Goal: Task Accomplishment & Management: Complete application form

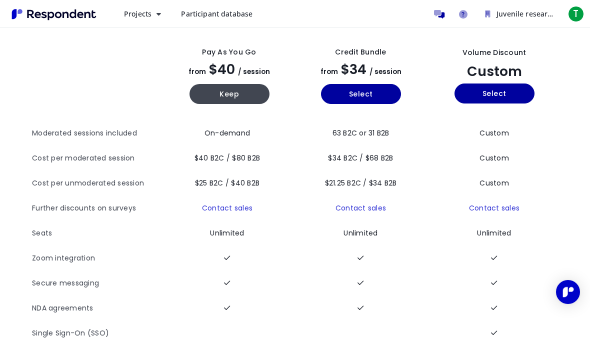
scroll to position [44, 0]
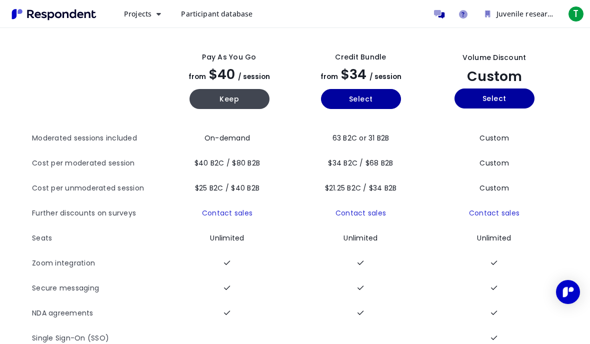
click at [214, 16] on span "Participant database" at bounding box center [216, 13] width 71 height 9
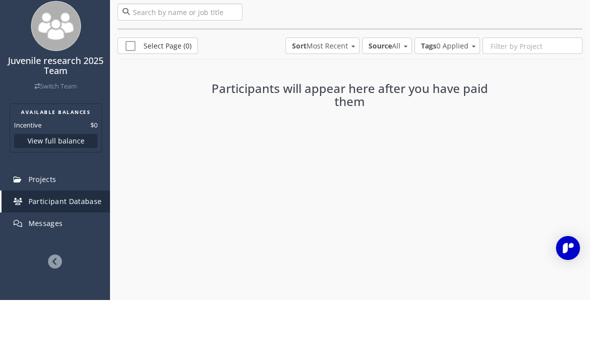
click at [163, 47] on input "search" at bounding box center [179, 55] width 125 height 17
type input "Former juvenile offenders"
click at [19, 94] on div "Juvenile research 2025 Team Switch Team" at bounding box center [55, 93] width 108 height 107
click at [36, 218] on span "Projects" at bounding box center [42, 222] width 28 height 9
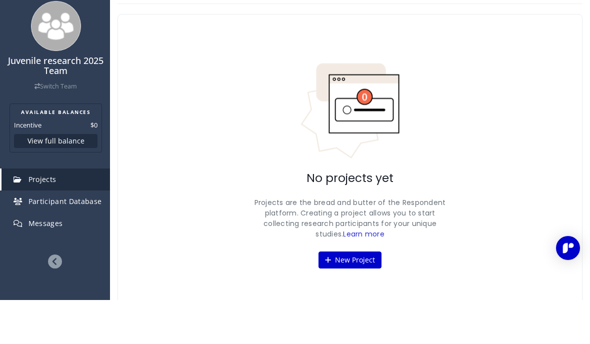
scroll to position [18, 0]
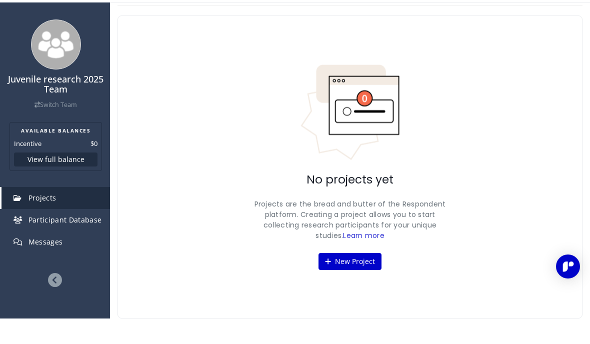
click at [357, 278] on button "New Project" at bounding box center [349, 286] width 63 height 17
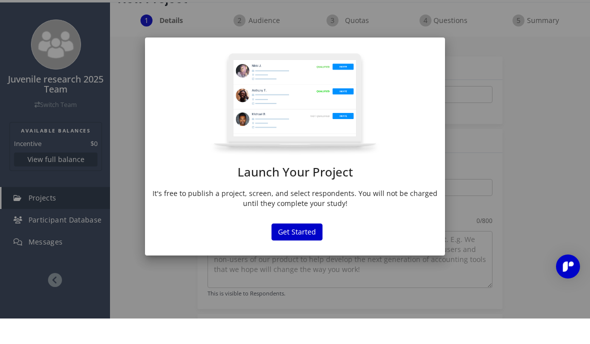
click at [296, 249] on button "Get Started" at bounding box center [296, 257] width 51 height 17
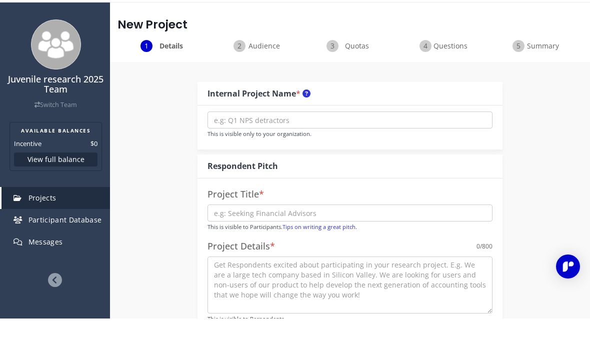
scroll to position [25, 0]
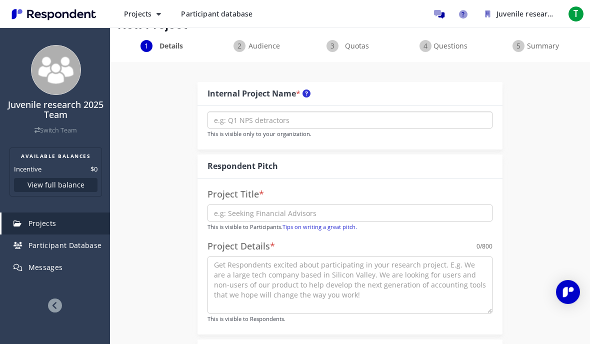
click at [332, 116] on input "text" at bounding box center [349, 119] width 285 height 17
type input "Former juvenile offenders"
click at [243, 214] on input "text" at bounding box center [349, 212] width 285 height 17
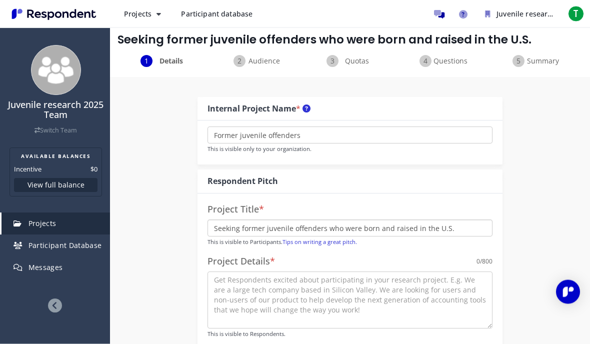
scroll to position [12, 0]
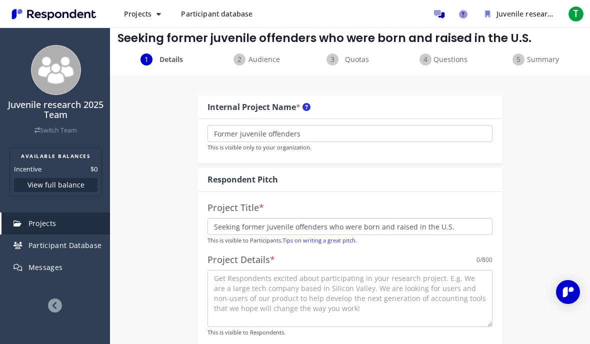
type input "Seeking former juvenile offenders who were born and raised in the U.S."
click at [303, 130] on input "Former juvenile offenders" at bounding box center [349, 133] width 285 height 17
click at [235, 136] on input "Former juvenile offenders" at bounding box center [349, 133] width 285 height 17
click at [313, 136] on input "Former juvenile offenders" at bounding box center [349, 133] width 285 height 17
type input "F"
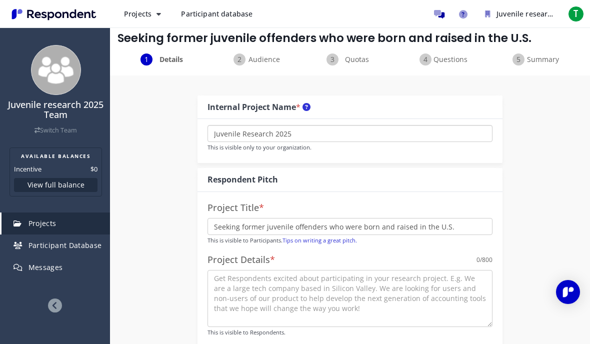
type input "Juvenile Research 2025"
click at [469, 287] on textarea at bounding box center [349, 298] width 285 height 57
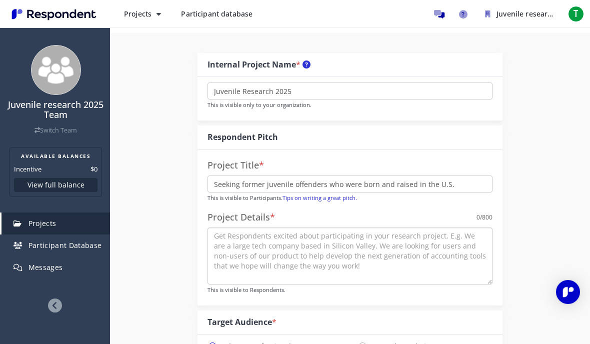
paste textarea "study is to explore how former juvenile offenders in the [GEOGRAPHIC_DATA] desc…"
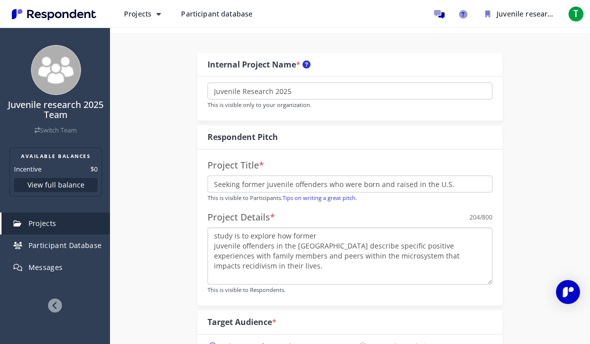
click at [215, 236] on textarea "study is to explore how former juvenile offenders in the [GEOGRAPHIC_DATA] desc…" at bounding box center [349, 255] width 285 height 57
click at [432, 258] on textarea "I am conducting a study is to explore how former juvenile offenders in the [GEO…" at bounding box center [349, 255] width 285 height 57
click at [214, 263] on textarea "I am conducting a study is to explore how former juvenile offenders in the [GEO…" at bounding box center [349, 255] width 285 height 57
click at [211, 244] on textarea "I am conducting a study is to explore how former juvenile offenders in the [GEO…" at bounding box center [349, 255] width 285 height 57
click at [212, 256] on textarea "I am conducting a study is to explore how former juvenile offenders in the [GEO…" at bounding box center [349, 255] width 285 height 57
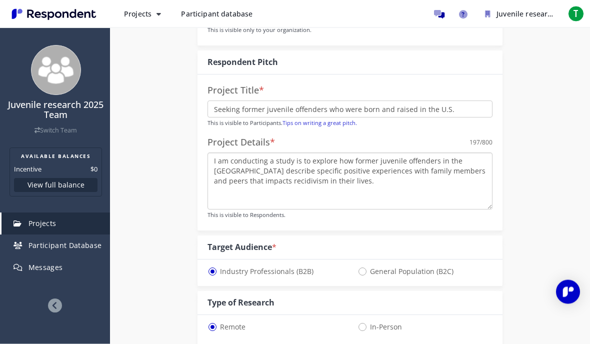
scroll to position [129, 0]
type textarea "I am conducting a study is to explore how former juvenile offenders in the [GEO…"
click at [362, 268] on span "General Population (B2C)" at bounding box center [405, 271] width 96 height 12
click at [362, 268] on input "General Population (B2C)" at bounding box center [360, 270] width 6 height 6
radio input "true"
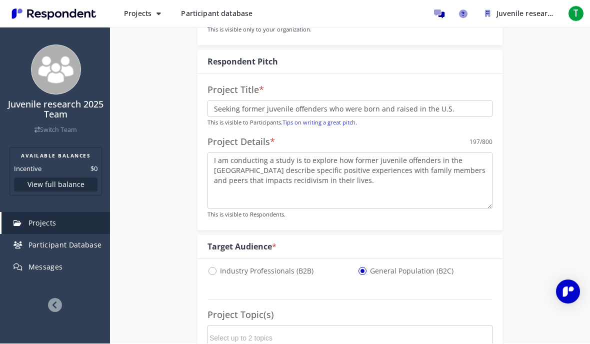
select select "number:125"
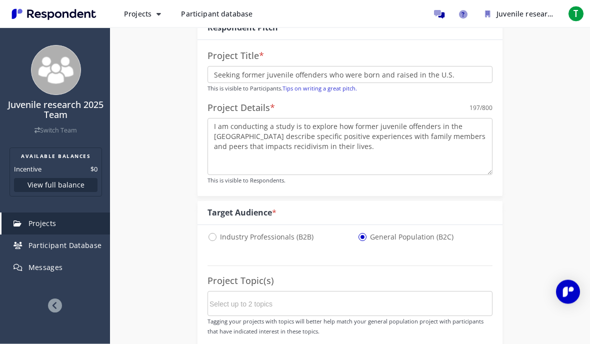
scroll to position [165, 0]
click at [391, 302] on md-chips-wrap at bounding box center [349, 301] width 285 height 25
click at [314, 178] on html "Projects Create project Projects dashboard Participant database Juvenile resear…" at bounding box center [295, 7] width 590 height 344
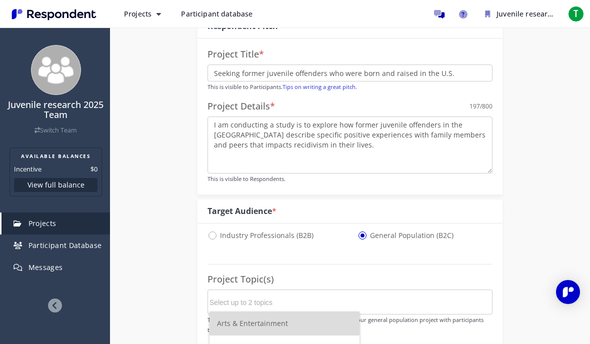
scroll to position [0, 0]
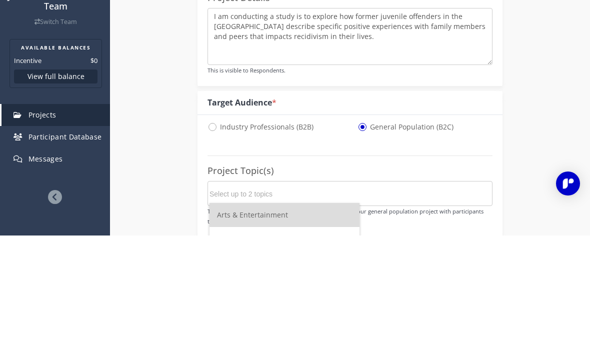
click at [392, 159] on div "Internal Project Name * Juvenile Research 2025 This is visible only to your org…" at bounding box center [349, 323] width 305 height 763
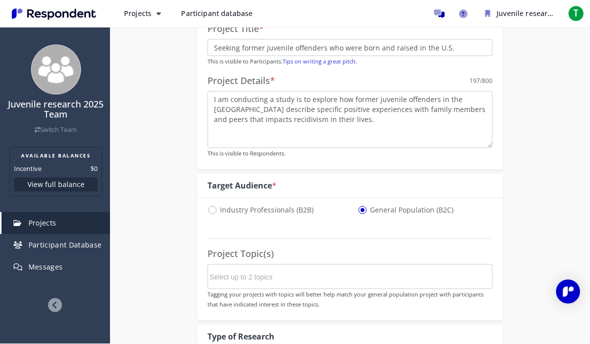
scroll to position [191, 0]
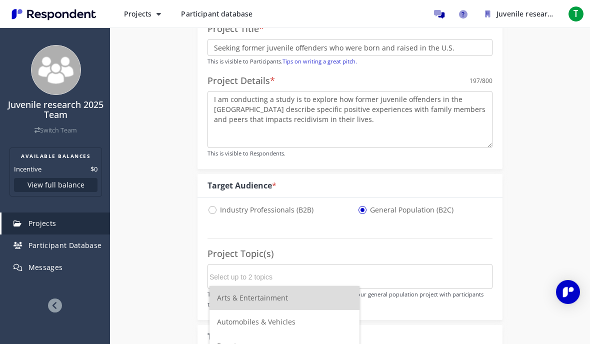
scroll to position [0, 0]
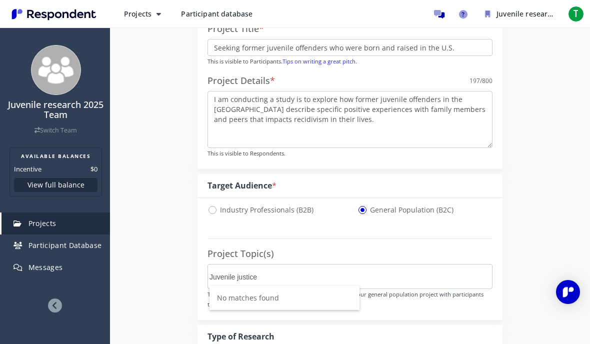
click at [552, 73] on div "Internal Project Name * Juvenile Research 2025 This is visible only to your org…" at bounding box center [350, 313] width 480 height 832
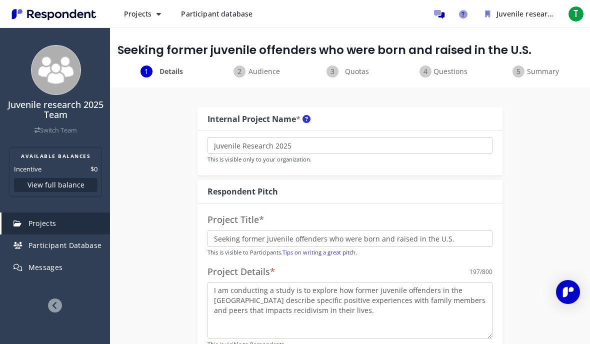
scroll to position [191, 0]
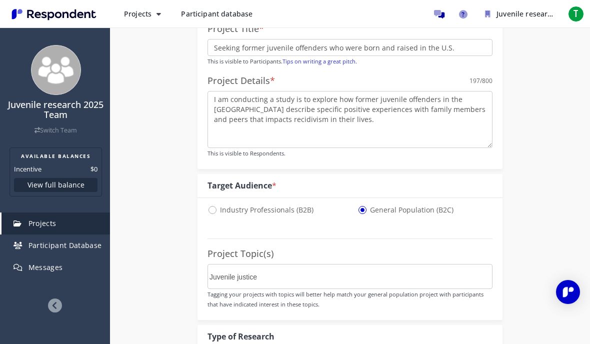
click at [546, 261] on div "Internal Project Name * Juvenile Research 2025 This is visible only to your org…" at bounding box center [350, 313] width 480 height 832
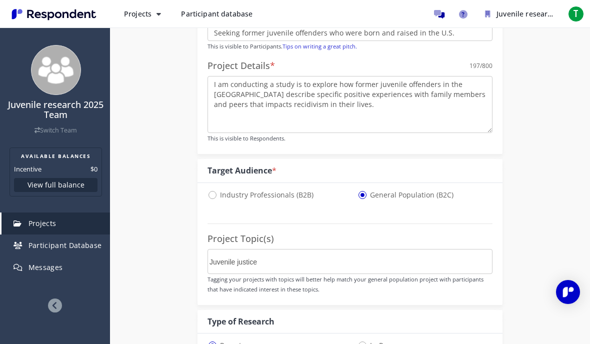
scroll to position [209, 0]
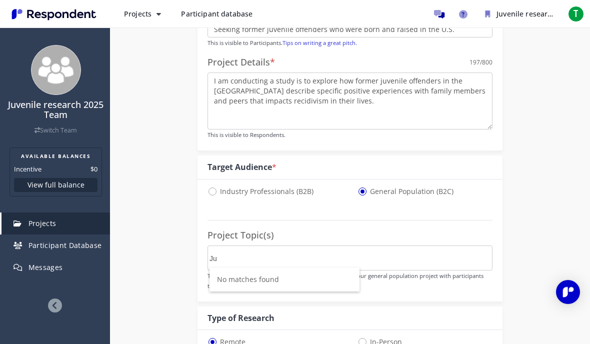
type input "J"
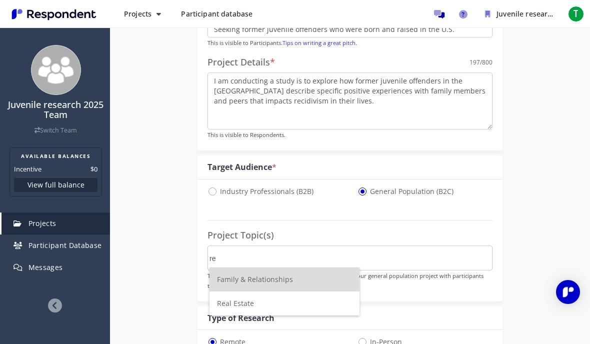
type input "r"
type input "R"
type input "Fa"
click at [266, 281] on span "Fa mily & Relationships" at bounding box center [255, 278] width 76 height 9
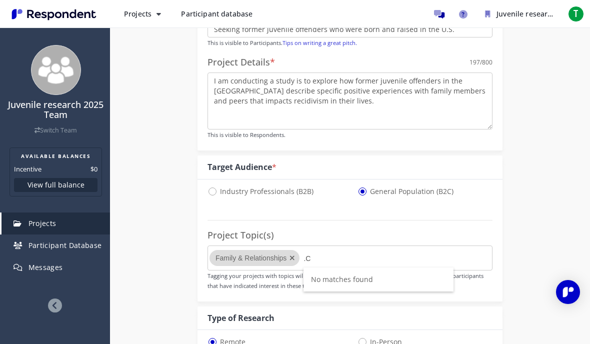
type input "."
type input "C"
type input "J"
type input "R"
type input "J"
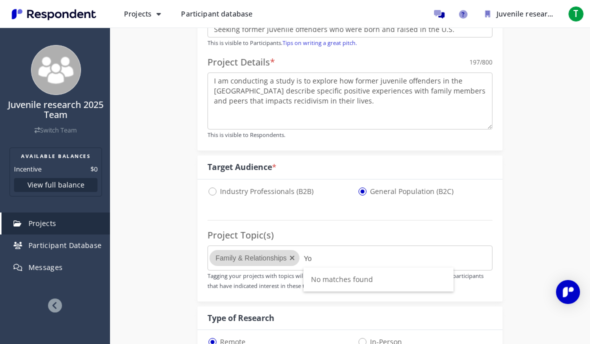
type input "Y"
type input "J"
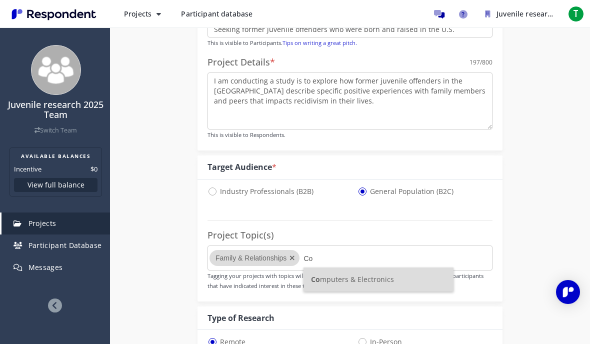
type input "C"
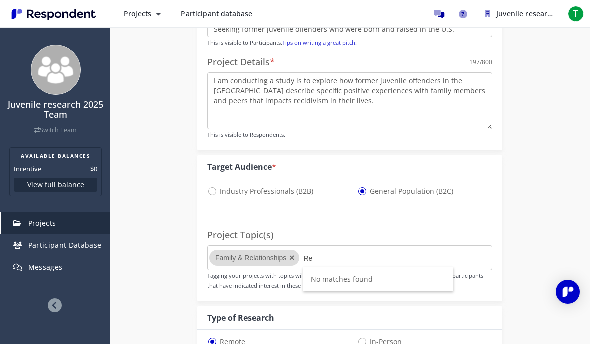
type input "R"
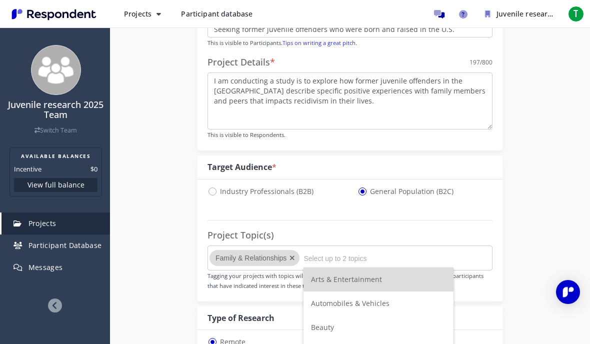
type input "O"
type input "P"
type input "Law"
click at [334, 282] on span "Law & Government" at bounding box center [342, 278] width 62 height 9
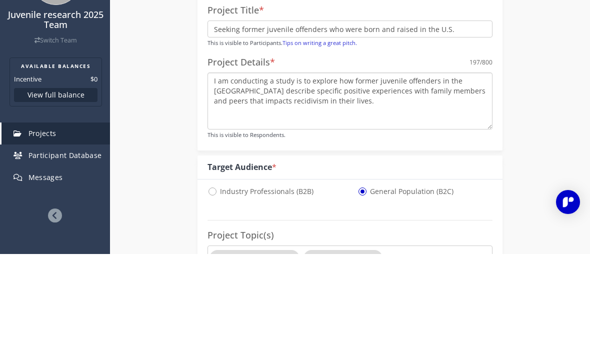
click at [453, 162] on textarea "I am conducting a study is to explore how former juvenile offenders in the [GEO…" at bounding box center [349, 190] width 285 height 57
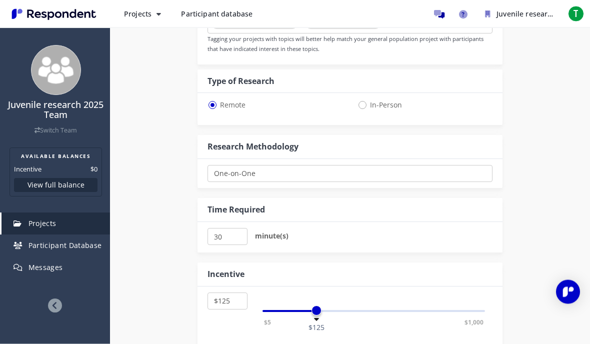
scroll to position [448, 0]
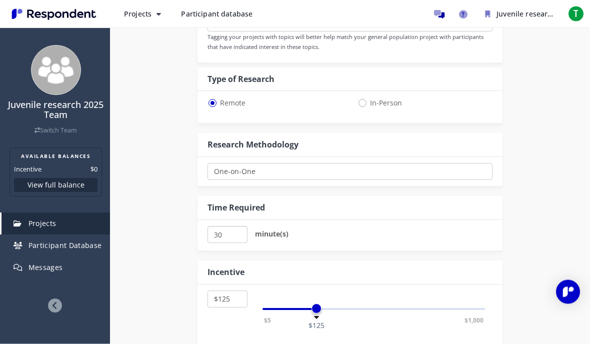
click at [226, 232] on input "30" at bounding box center [227, 234] width 40 height 17
type input "3"
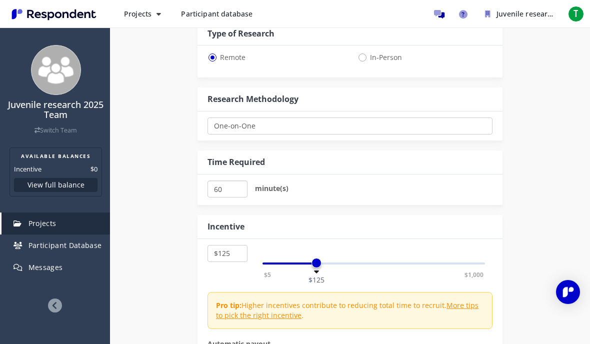
scroll to position [495, 0]
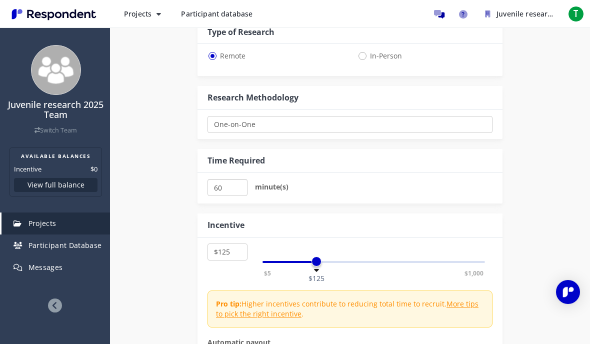
type input "60"
select select "number:40"
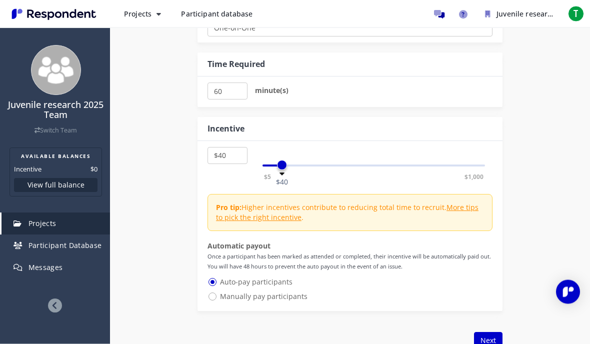
scroll to position [592, 0]
click at [212, 296] on span "Manually pay participants" at bounding box center [257, 296] width 100 height 12
click at [212, 296] on input "Manually pay participants" at bounding box center [210, 295] width 6 height 6
radio input "true"
click at [489, 337] on button "Next" at bounding box center [488, 340] width 28 height 17
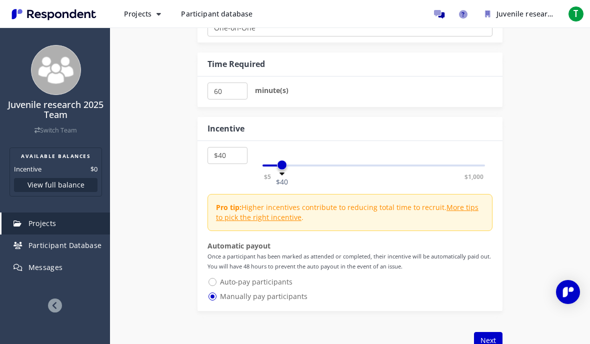
scroll to position [0, 0]
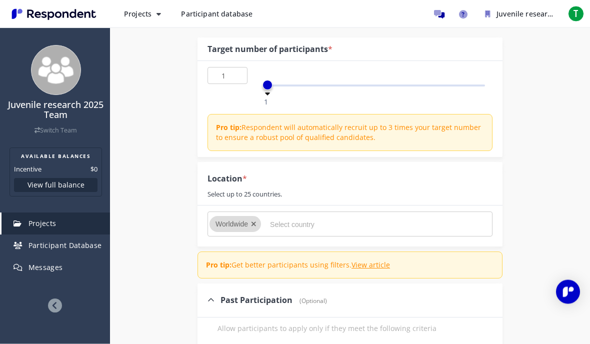
scroll to position [107, 0]
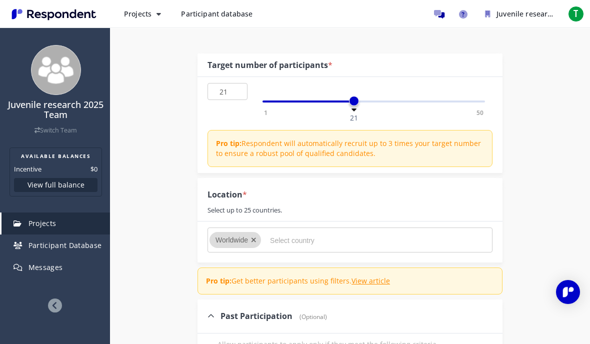
type input "20"
click at [288, 238] on input "Select country" at bounding box center [345, 240] width 150 height 17
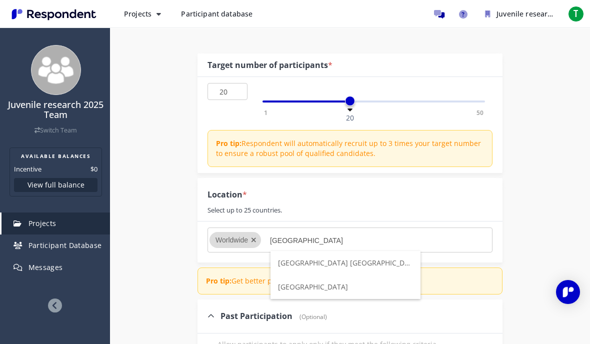
type input "[GEOGRAPHIC_DATA]"
click at [338, 289] on span "[GEOGRAPHIC_DATA]" at bounding box center [313, 286] width 70 height 9
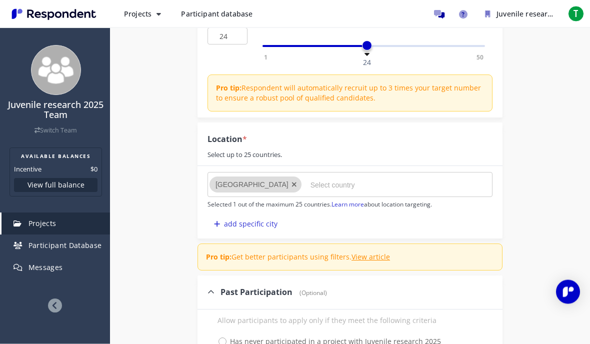
scroll to position [163, 0]
type input "25"
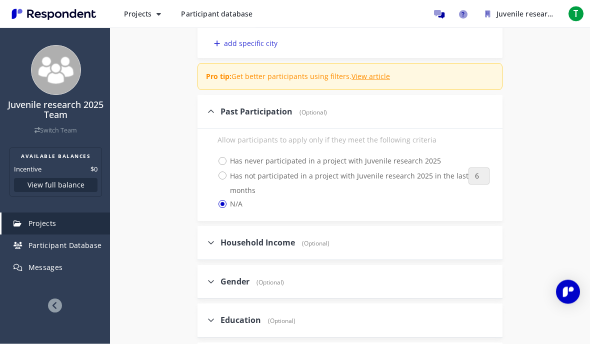
scroll to position [354, 0]
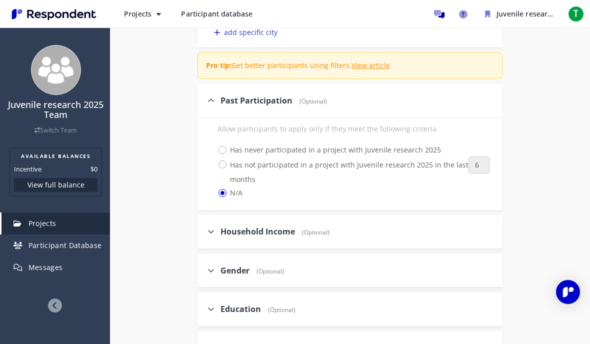
click at [209, 269] on icon at bounding box center [210, 270] width 7 height 8
click at [204, 269] on input "Gender (Optional)" at bounding box center [200, 270] width 6 height 6
checkbox input "true"
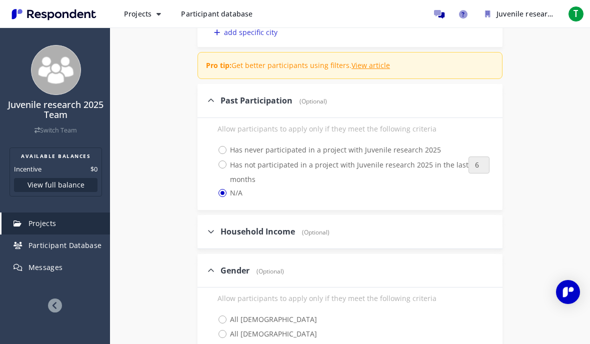
click at [222, 319] on span "All [DEMOGRAPHIC_DATA]" at bounding box center [266, 319] width 99 height 12
click at [214, 319] on input "All [DEMOGRAPHIC_DATA]" at bounding box center [210, 318] width 6 height 6
radio input "true"
click at [222, 332] on span "All [DEMOGRAPHIC_DATA]" at bounding box center [266, 334] width 99 height 12
click at [214, 332] on input "All [DEMOGRAPHIC_DATA]" at bounding box center [210, 333] width 6 height 6
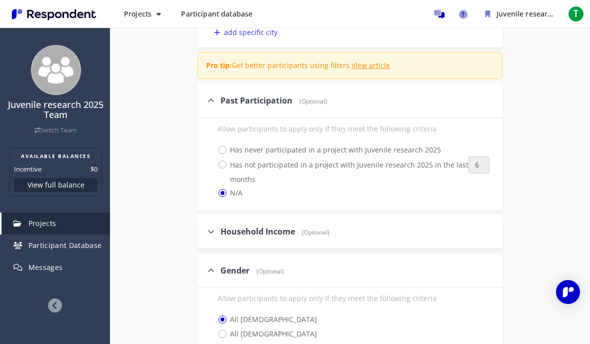
radio input "true"
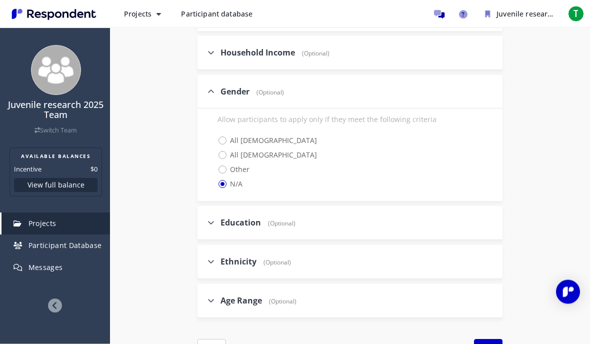
scroll to position [536, 0]
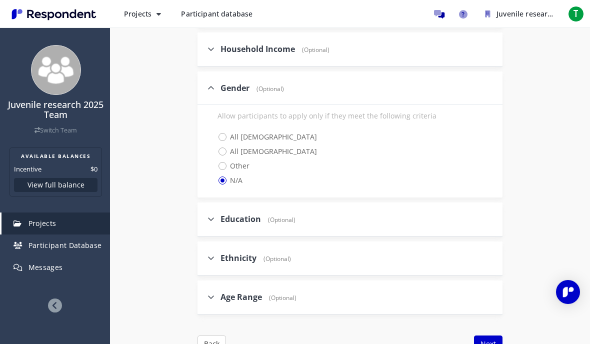
click at [210, 297] on icon at bounding box center [210, 297] width 7 height 8
click at [204, 297] on input "Age Range (Optional)" at bounding box center [200, 296] width 6 height 6
checkbox input "true"
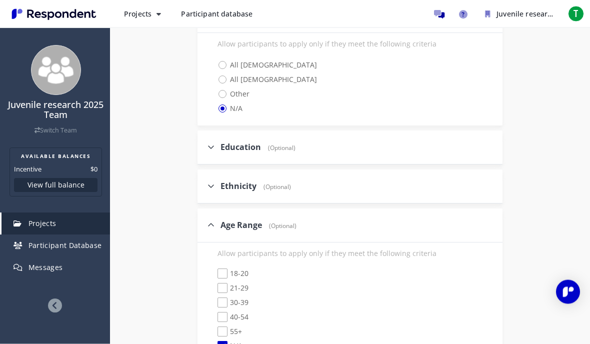
scroll to position [609, 0]
click at [224, 269] on span "18-20" at bounding box center [232, 273] width 31 height 12
click at [214, 269] on input "18-20" at bounding box center [210, 272] width 6 height 6
checkbox input "true"
checkbox input "false"
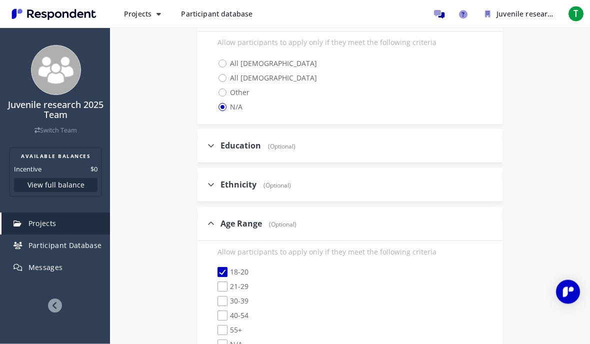
scroll to position [610, 0]
click at [221, 281] on span "21-29" at bounding box center [232, 287] width 31 height 12
click at [214, 283] on input "21-29" at bounding box center [210, 286] width 6 height 6
checkbox input "true"
click at [222, 299] on span "30-39" at bounding box center [232, 302] width 31 height 12
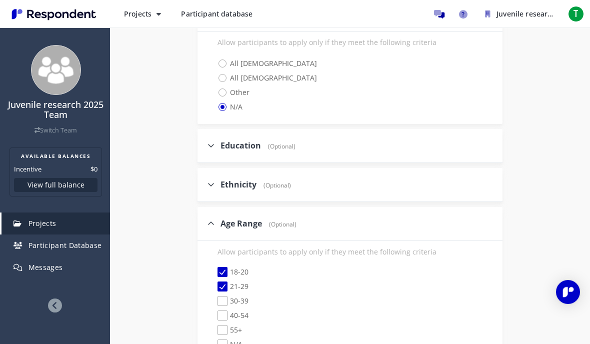
click at [214, 299] on input "30-39" at bounding box center [210, 301] width 6 height 6
checkbox input "true"
click at [221, 314] on span "40-54" at bounding box center [232, 316] width 31 height 12
click at [214, 314] on input "40-54" at bounding box center [210, 315] width 6 height 6
checkbox input "true"
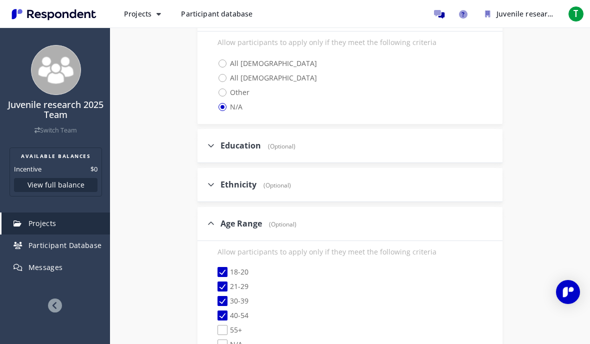
click at [222, 325] on span "55+" at bounding box center [229, 331] width 24 height 12
click at [214, 327] on input "55+" at bounding box center [210, 330] width 6 height 6
checkbox input "true"
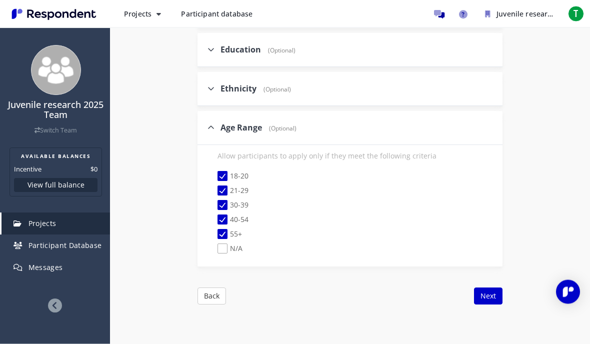
scroll to position [711, 0]
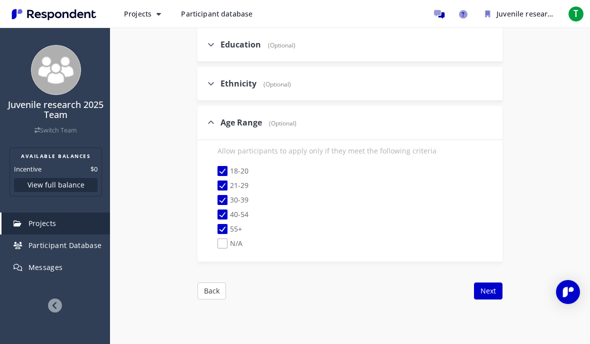
click at [491, 290] on button "Next" at bounding box center [488, 290] width 28 height 17
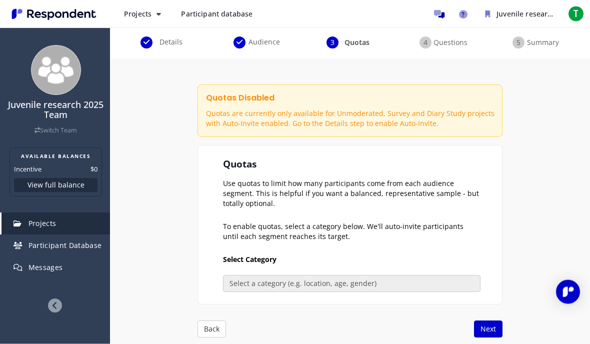
scroll to position [78, 0]
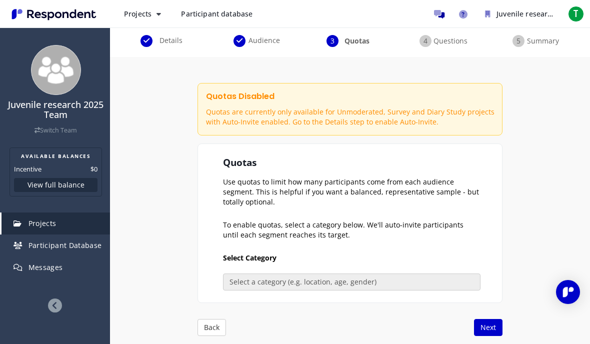
click at [492, 329] on button "Next" at bounding box center [488, 327] width 28 height 17
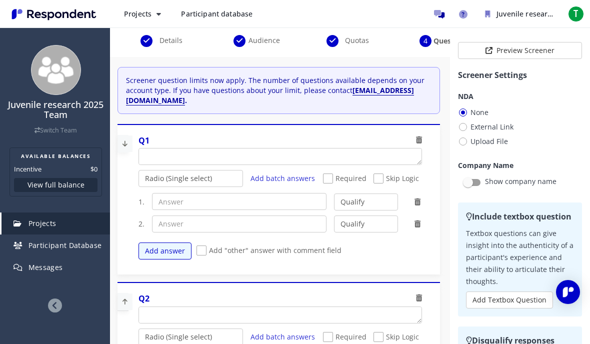
scroll to position [0, 0]
click at [497, 144] on span "Upload File" at bounding box center [483, 141] width 50 height 12
click at [464, 144] on input "Upload File" at bounding box center [461, 140] width 6 height 6
radio input "true"
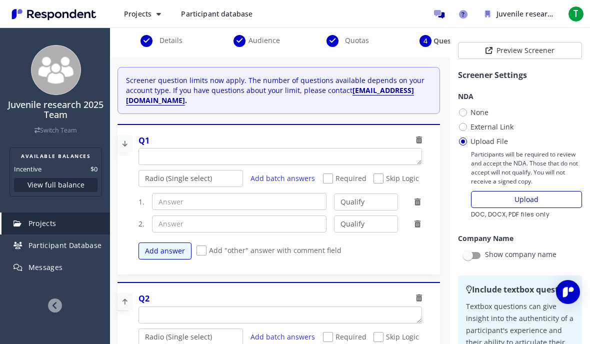
click at [470, 257] on div at bounding box center [468, 255] width 10 height 10
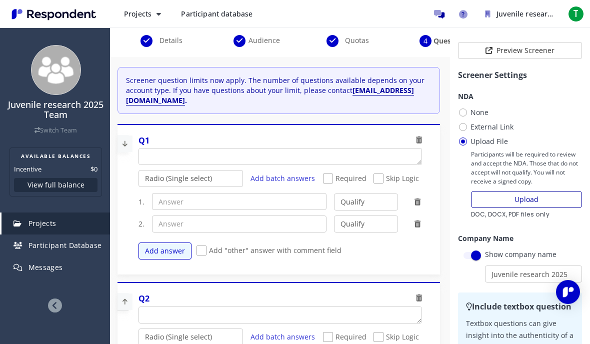
click at [528, 200] on button "Upload" at bounding box center [526, 199] width 111 height 17
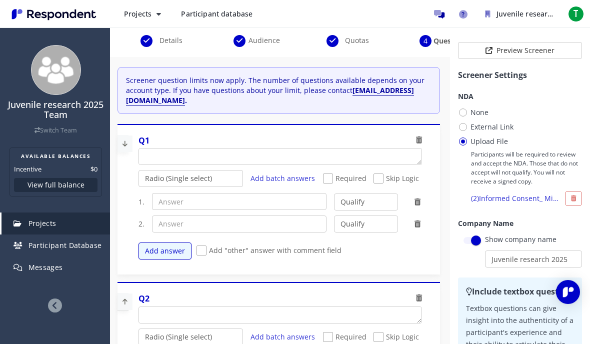
click at [124, 137] on icon at bounding box center [124, 143] width 15 height 16
click at [126, 135] on icon at bounding box center [124, 143] width 15 height 16
type textarea "'"
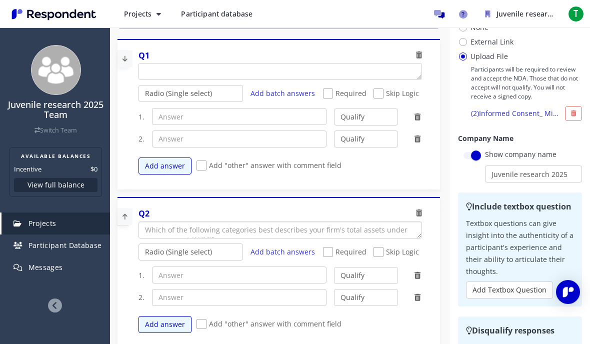
scroll to position [85, 0]
click at [438, 334] on div "Q2 Radio (Single select) Checkbox (Multi select) Multi-line text box Single-lin…" at bounding box center [278, 272] width 322 height 151
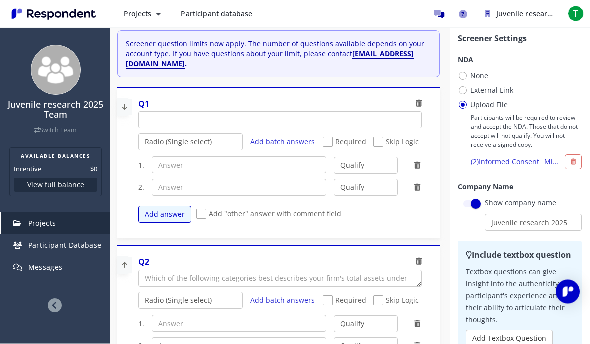
scroll to position [102, 0]
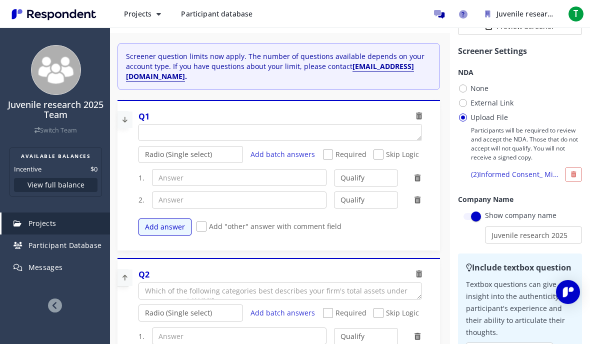
click at [568, 175] on button at bounding box center [573, 174] width 17 height 15
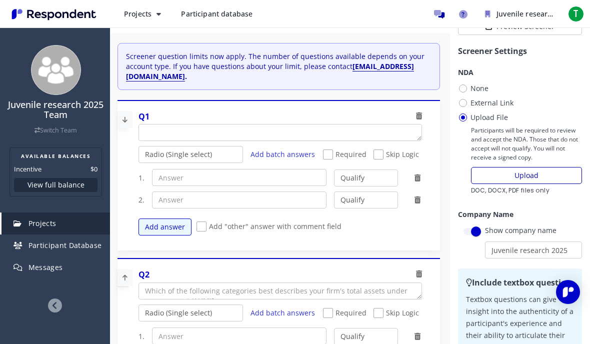
click at [521, 177] on button "Upload" at bounding box center [526, 175] width 111 height 17
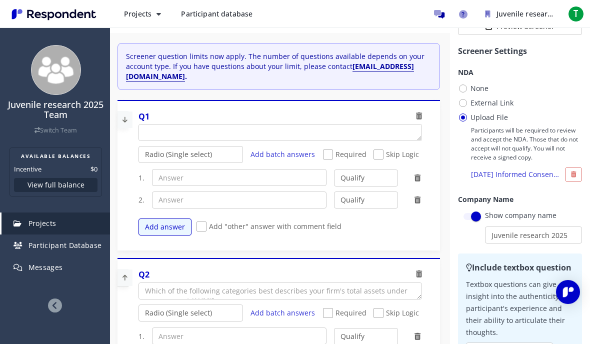
click at [569, 177] on button at bounding box center [573, 174] width 17 height 15
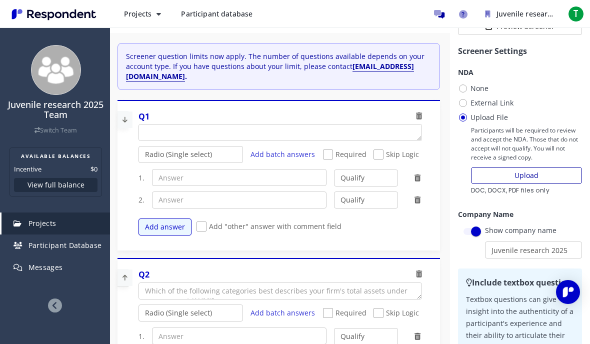
click at [464, 104] on span "External Link" at bounding box center [485, 103] width 55 height 12
click at [464, 104] on input "External Link" at bounding box center [461, 102] width 6 height 6
radio input "true"
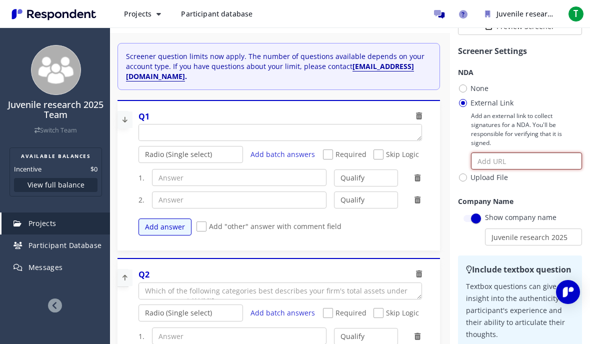
click at [488, 161] on input "text" at bounding box center [526, 160] width 111 height 17
paste input "[URL][DOMAIN_NAME]"
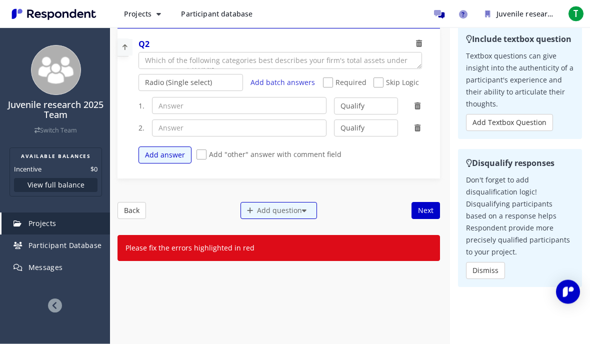
scroll to position [248, 0]
type input "[URL][DOMAIN_NAME]"
click at [423, 202] on button "Next" at bounding box center [425, 210] width 28 height 17
click at [426, 202] on button "Next" at bounding box center [425, 210] width 28 height 17
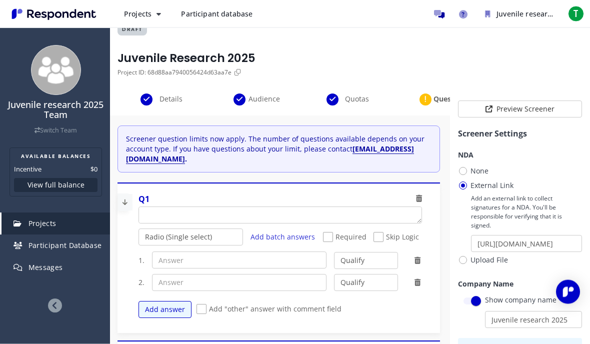
scroll to position [0, 0]
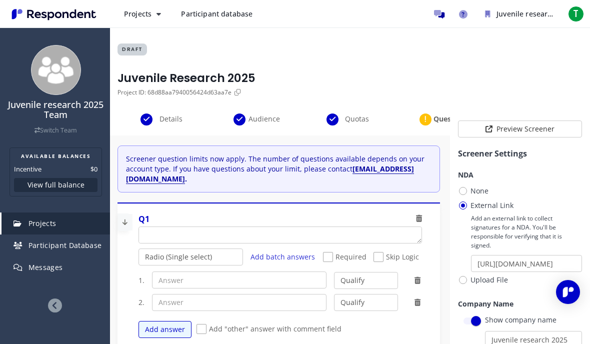
click at [432, 118] on div "Questions" at bounding box center [442, 119] width 93 height 12
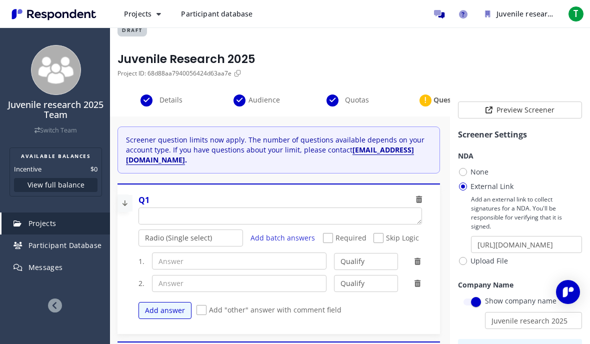
scroll to position [22, 0]
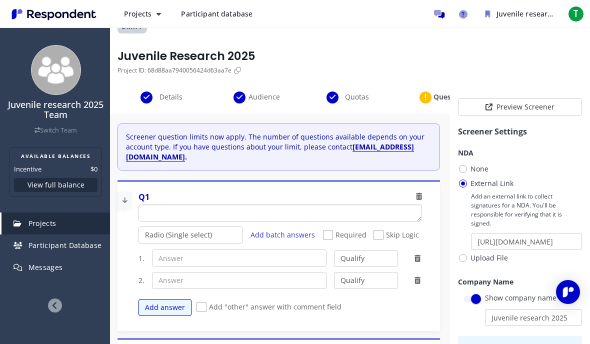
click at [357, 205] on textarea "Which of the following categories best describes your firm's total assets under…" at bounding box center [280, 213] width 282 height 16
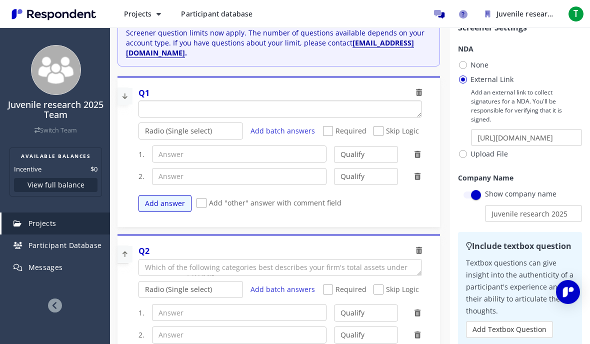
scroll to position [45, 0]
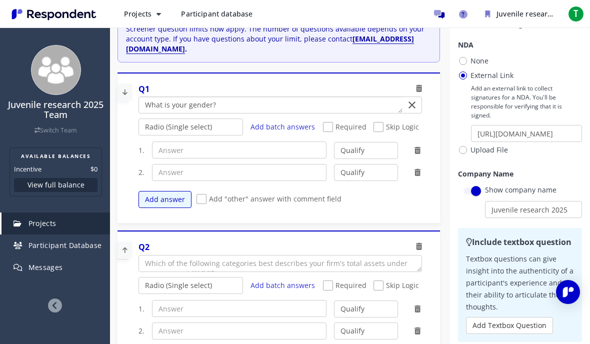
type textarea "What is your gender?"
click at [327, 122] on span "Required" at bounding box center [344, 128] width 43 height 12
click at [327, 124] on input "Required" at bounding box center [326, 127] width 6 height 6
checkbox input "true"
click at [200, 194] on span "Add "other" answer with comment field" at bounding box center [268, 200] width 145 height 12
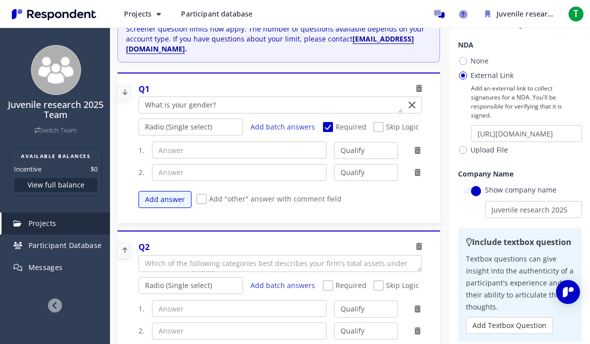
click at [200, 196] on input "Add "other" answer with comment field" at bounding box center [199, 199] width 6 height 6
checkbox input "true"
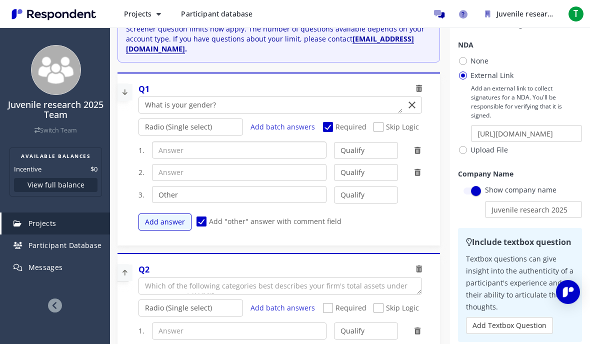
type input "."
type input "[DEMOGRAPHIC_DATA]"
click at [178, 164] on input "text" at bounding box center [239, 172] width 174 height 17
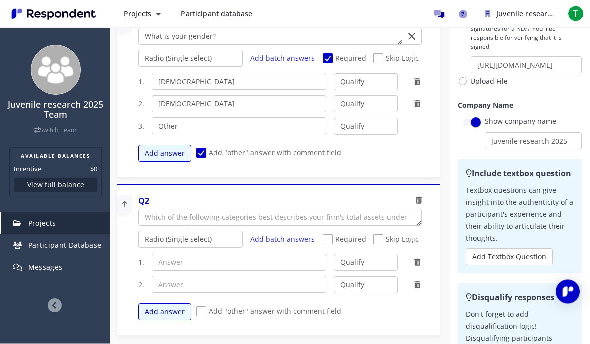
scroll to position [123, 0]
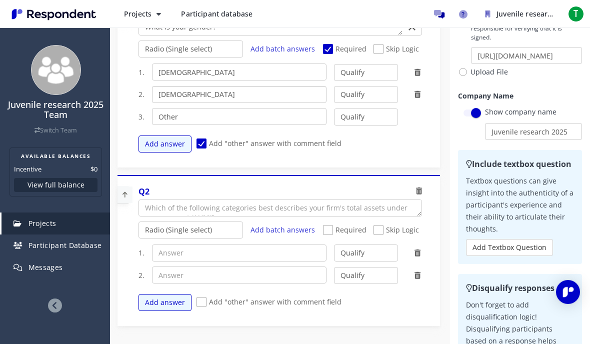
type input "[DEMOGRAPHIC_DATA]"
click at [185, 200] on textarea "Which of the following categories best describes your firm's total assets under…" at bounding box center [280, 208] width 282 height 16
type textarea "Have you ever been involved in the juvenile justice system"
click at [325, 225] on span "Required" at bounding box center [344, 231] width 43 height 12
click at [325, 227] on input "Required" at bounding box center [326, 230] width 6 height 6
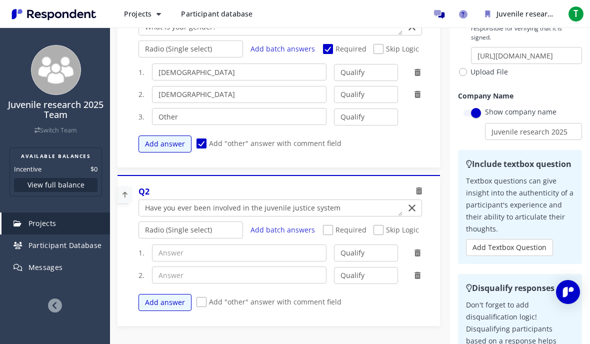
checkbox input "true"
click at [174, 244] on input "text" at bounding box center [239, 252] width 174 height 17
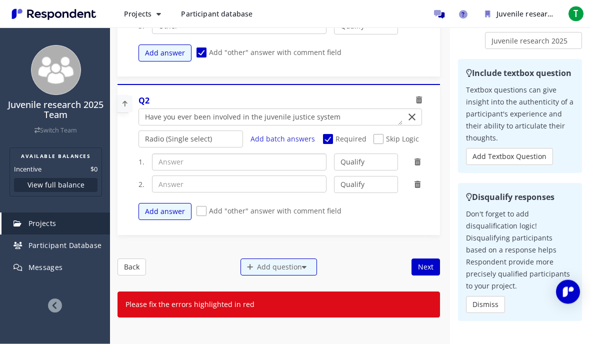
scroll to position [214, 0]
type input "Yes"
click at [177, 175] on input "text" at bounding box center [239, 183] width 174 height 17
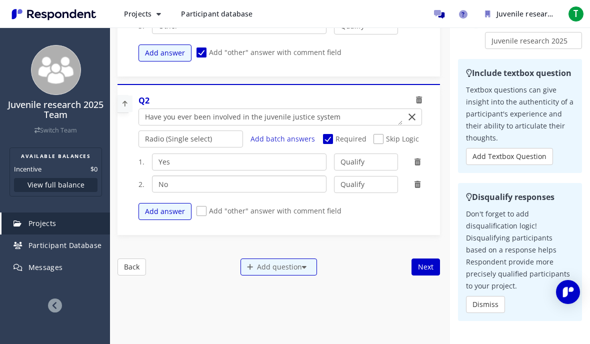
type input "No"
click at [200, 206] on span "Add "other" answer with comment field" at bounding box center [268, 212] width 145 height 12
click at [200, 208] on input "Add "other" answer with comment field" at bounding box center [199, 211] width 6 height 6
checkbox input "true"
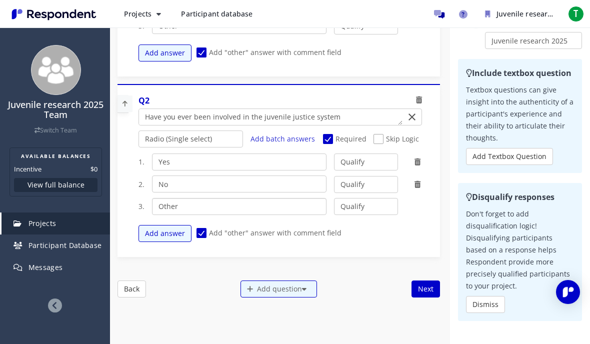
click at [181, 198] on input "Other" at bounding box center [239, 206] width 174 height 17
type input "Other"
click at [386, 220] on div "Add answer Add "other" answer with comment field" at bounding box center [283, 233] width 290 height 27
click at [347, 109] on textarea "Which of the following categories best describes your firm's total assets under…" at bounding box center [270, 117] width 263 height 16
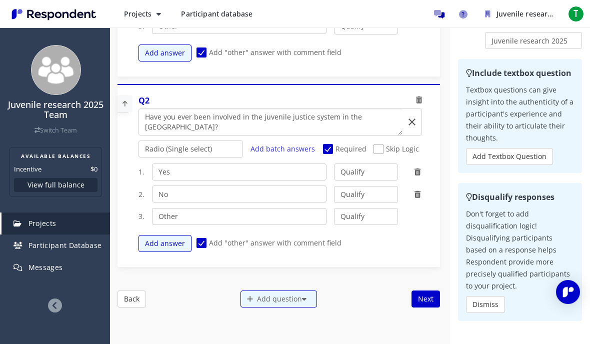
scroll to position [85, 0]
type textarea "Have you ever been involved in the juvenile justice system in the [GEOGRAPHIC_D…"
click at [425, 290] on button "Next" at bounding box center [425, 298] width 28 height 17
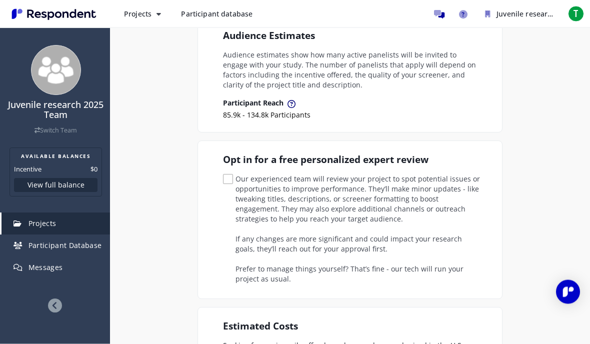
scroll to position [169, 0]
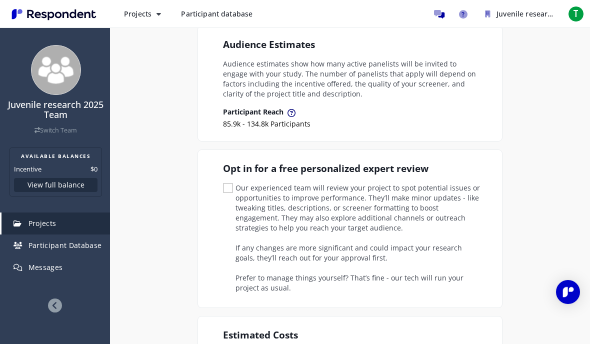
click at [393, 195] on span "Our experienced team will review your project to spot potential issues or oppor…" at bounding box center [351, 189] width 257 height 12
click at [229, 191] on input "Our experienced team will review your project to spot potential issues or oppor…" at bounding box center [226, 188] width 6 height 6
checkbox input "true"
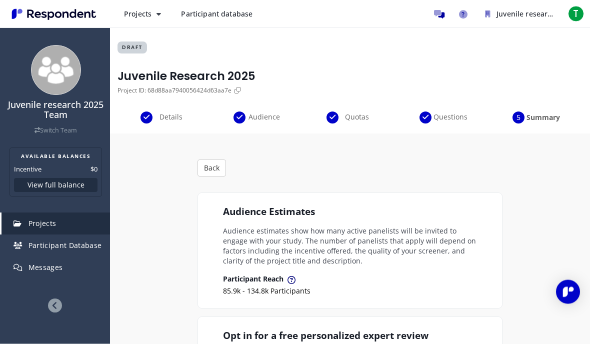
scroll to position [0, 0]
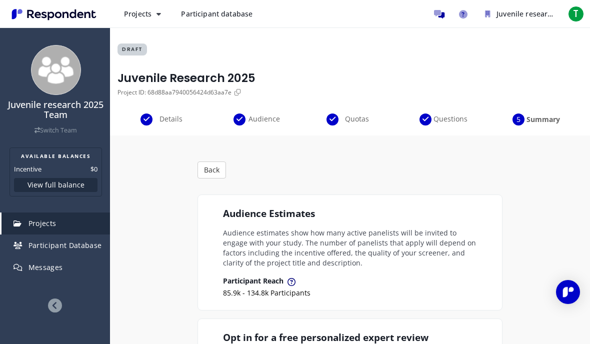
click at [360, 224] on section "Audience Estimates Audience estimates show how many active panelists will be in…" at bounding box center [349, 252] width 305 height 116
click at [217, 18] on span "Participant database" at bounding box center [216, 13] width 71 height 9
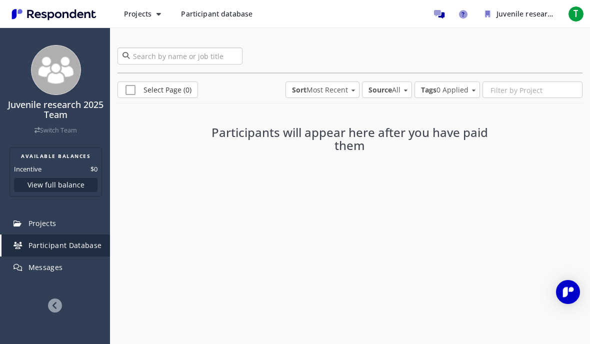
click at [215, 55] on input "search" at bounding box center [179, 55] width 125 height 17
type input "I"
click at [97, 130] on div "Juvenile research 2025 Team Switch Team" at bounding box center [55, 117] width 98 height 35
click at [89, 243] on span "Participant Database" at bounding box center [64, 244] width 73 height 9
click at [48, 222] on span "Projects" at bounding box center [42, 222] width 28 height 9
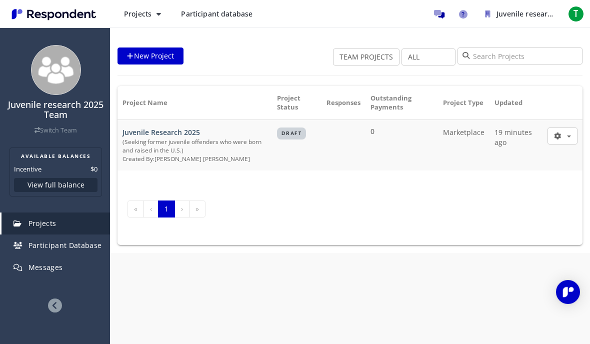
click at [557, 140] on button "button" at bounding box center [562, 135] width 30 height 17
click at [517, 183] on link "Edit" at bounding box center [529, 184] width 96 height 24
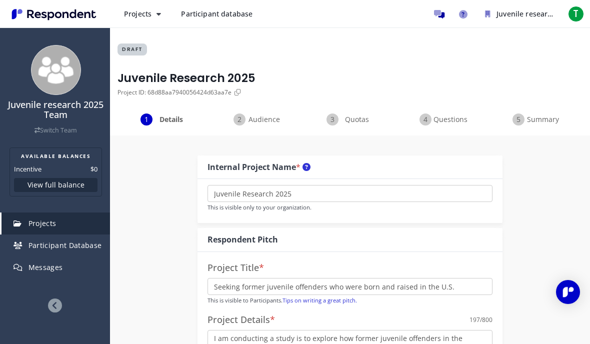
click at [265, 120] on span "Audience" at bounding box center [263, 119] width 33 height 10
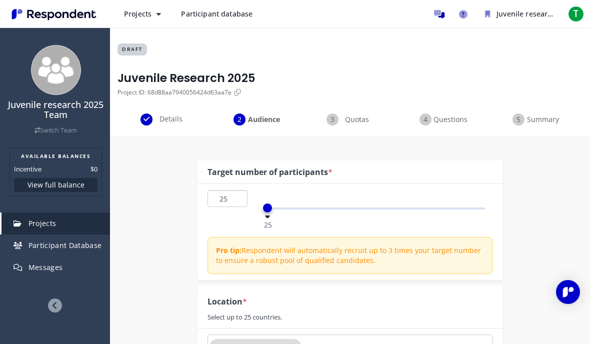
click at [233, 195] on input "25" at bounding box center [227, 198] width 40 height 17
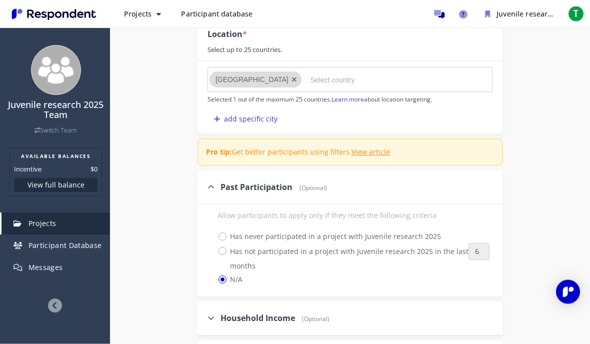
scroll to position [270, 0]
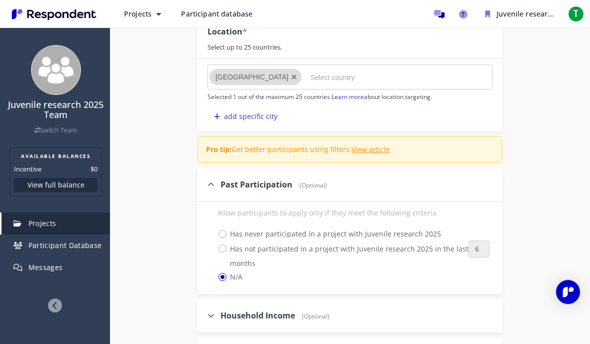
type input "20"
click at [364, 147] on link "View article" at bounding box center [370, 148] width 38 height 9
